Goal: Find contact information: Find contact information

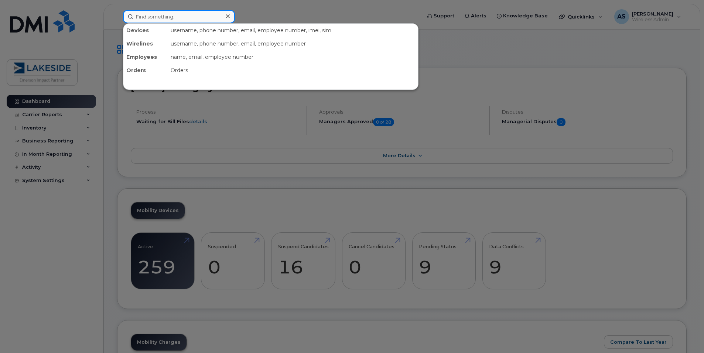
click at [179, 14] on input at bounding box center [179, 16] width 112 height 13
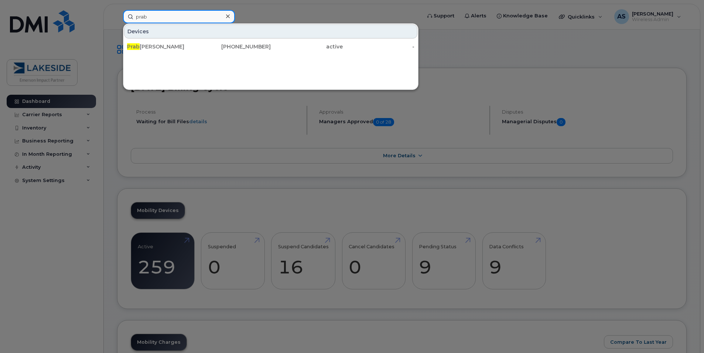
type input "prab"
click at [237, 44] on div "905-536-2147" at bounding box center [235, 46] width 72 height 7
